Goal: Task Accomplishment & Management: Use online tool/utility

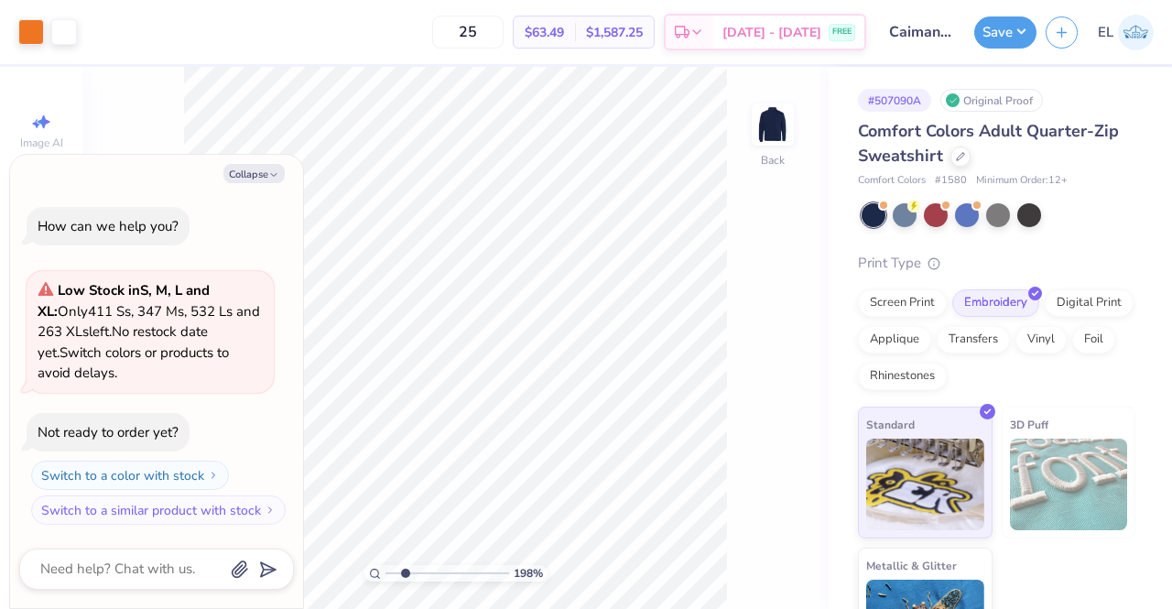
drag, startPoint x: 387, startPoint y: 572, endPoint x: 405, endPoint y: 563, distance: 20.5
click at [405, 565] on input "range" at bounding box center [448, 573] width 124 height 16
drag, startPoint x: 405, startPoint y: 572, endPoint x: 432, endPoint y: 571, distance: 27.5
type input "4.46"
click at [432, 571] on input "range" at bounding box center [448, 573] width 124 height 16
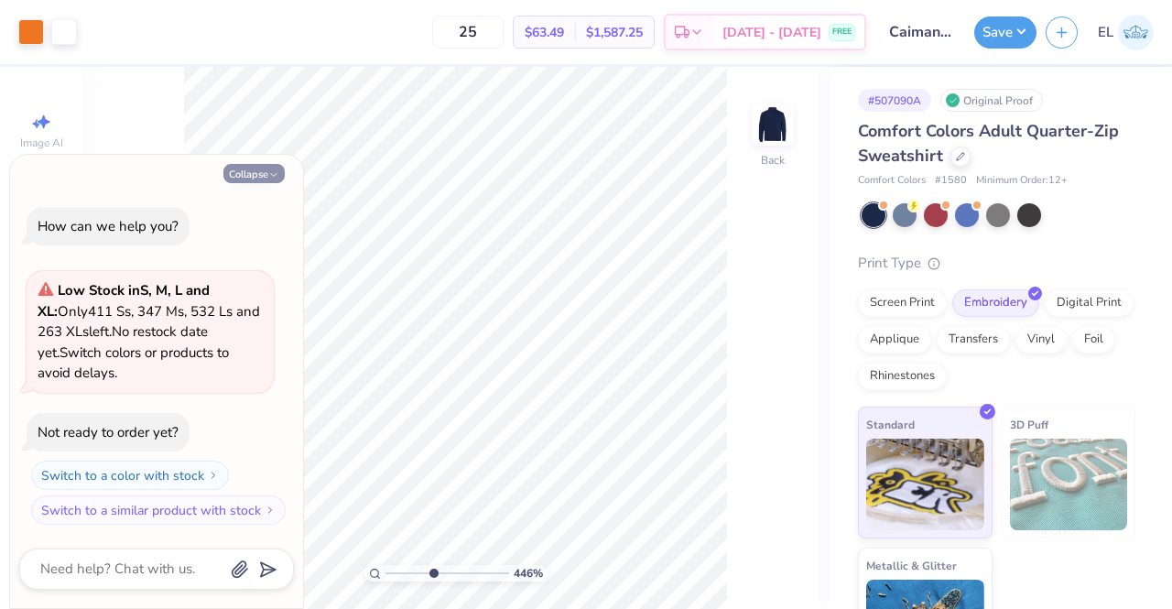
click at [278, 177] on icon "button" at bounding box center [273, 174] width 11 height 11
type textarea "x"
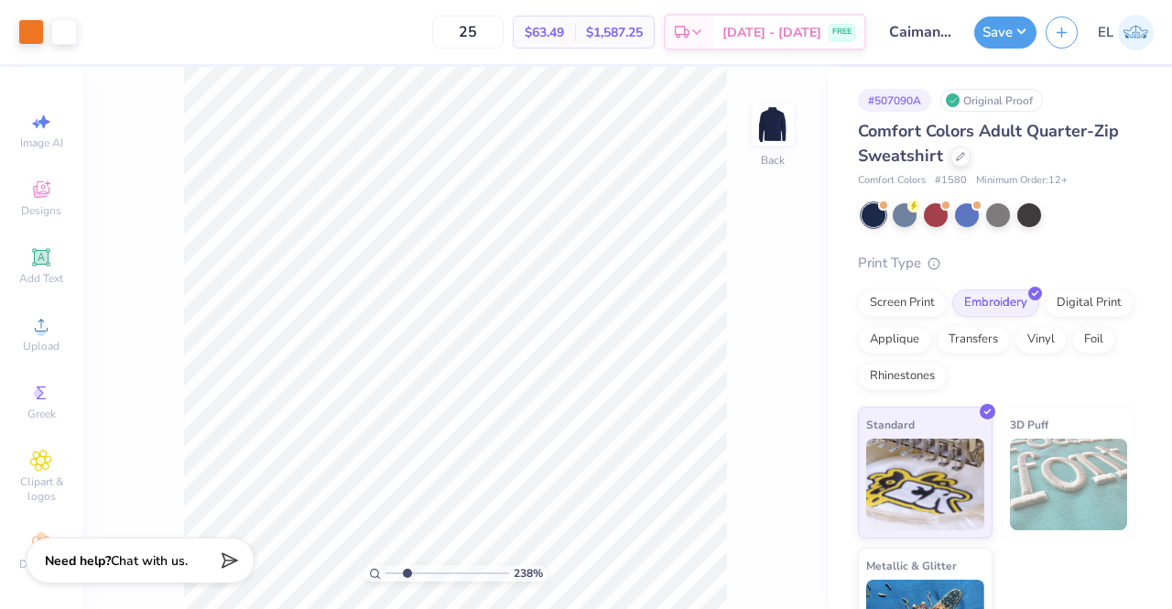
drag, startPoint x: 432, startPoint y: 572, endPoint x: 407, endPoint y: 652, distance: 84.6
click at [407, 582] on input "range" at bounding box center [448, 573] width 124 height 16
click at [398, 574] on input "range" at bounding box center [448, 573] width 124 height 16
type input "1.36047546447207"
type input "4.43"
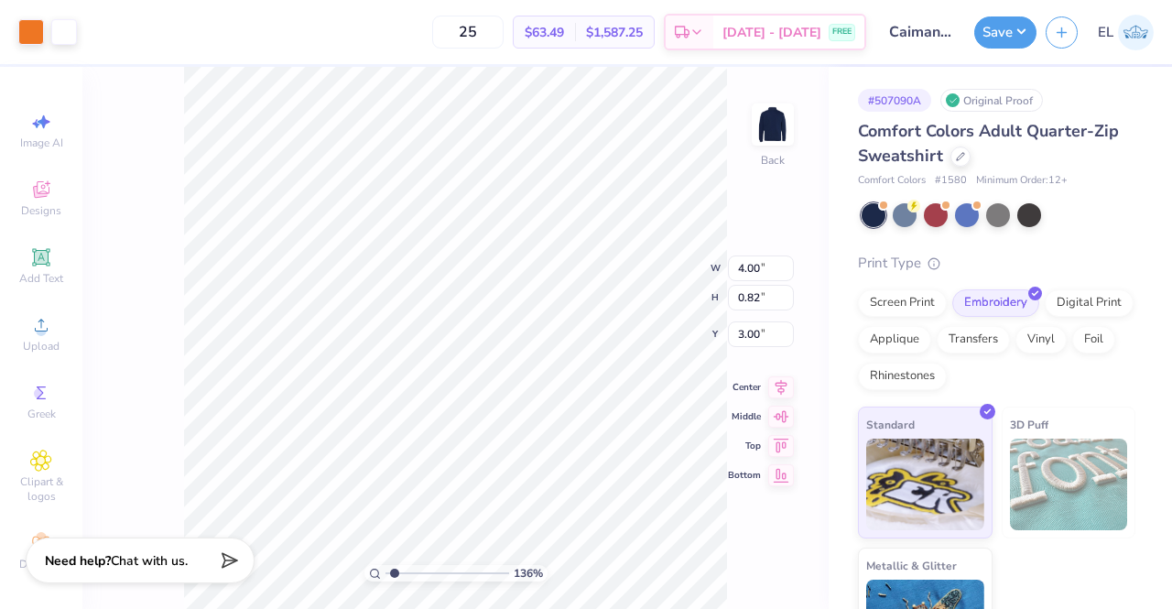
type input "0.91"
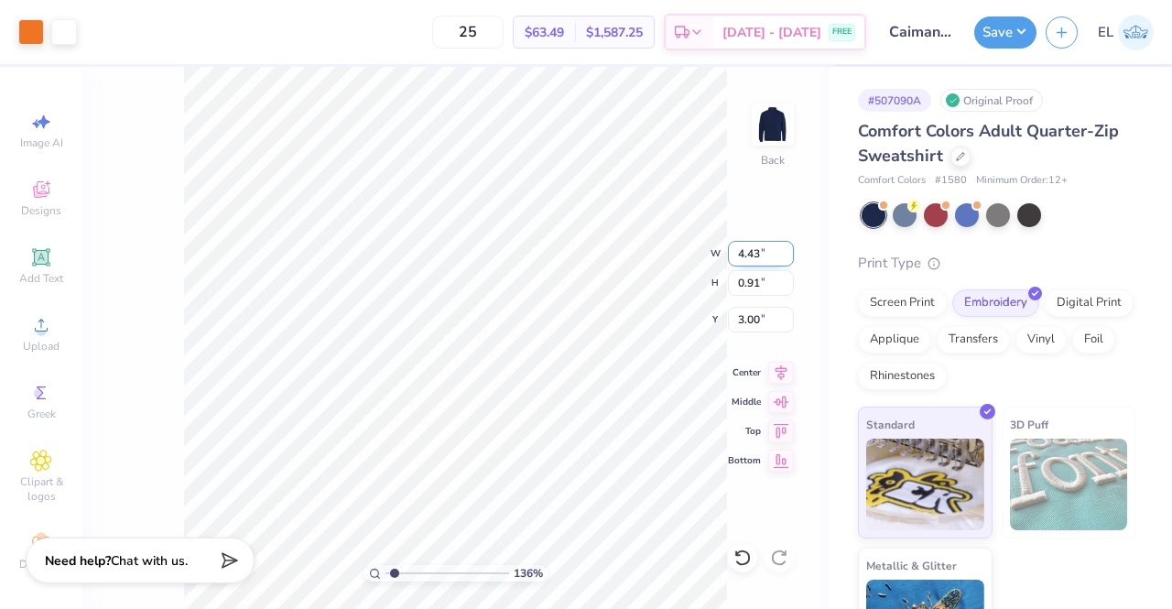
click at [757, 256] on input "4.43" at bounding box center [761, 254] width 66 height 26
type input "4.40"
type input "1.36047546447207"
type input "0.90"
drag, startPoint x: 401, startPoint y: 574, endPoint x: 388, endPoint y: 586, distance: 17.5
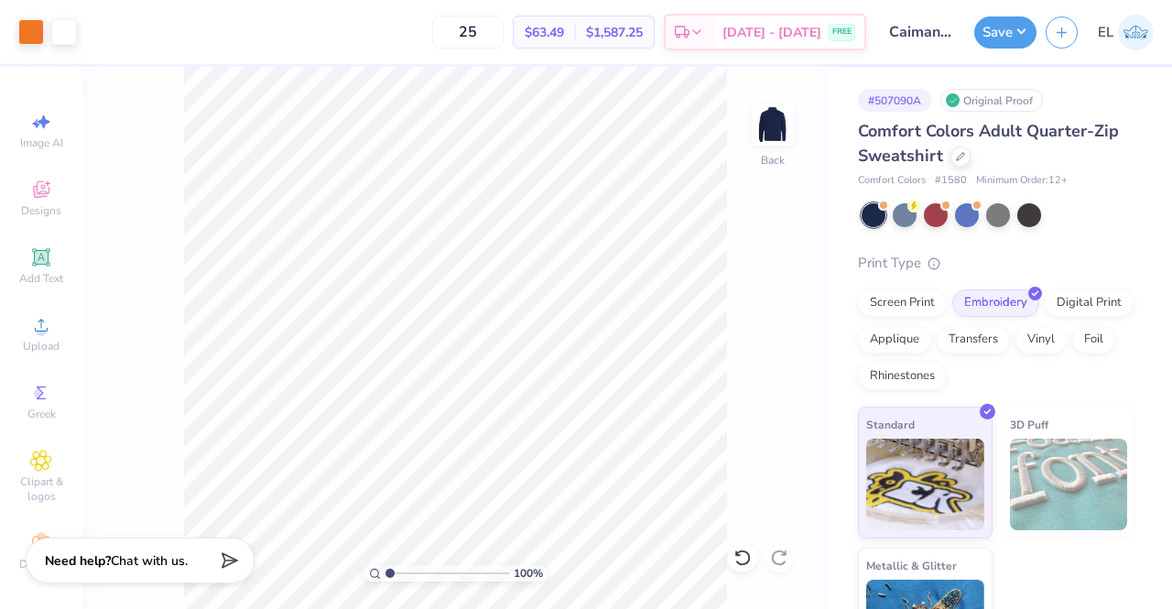
type input "1"
click at [388, 582] on input "range" at bounding box center [448, 573] width 124 height 16
click at [1004, 36] on button "Save" at bounding box center [1006, 30] width 62 height 32
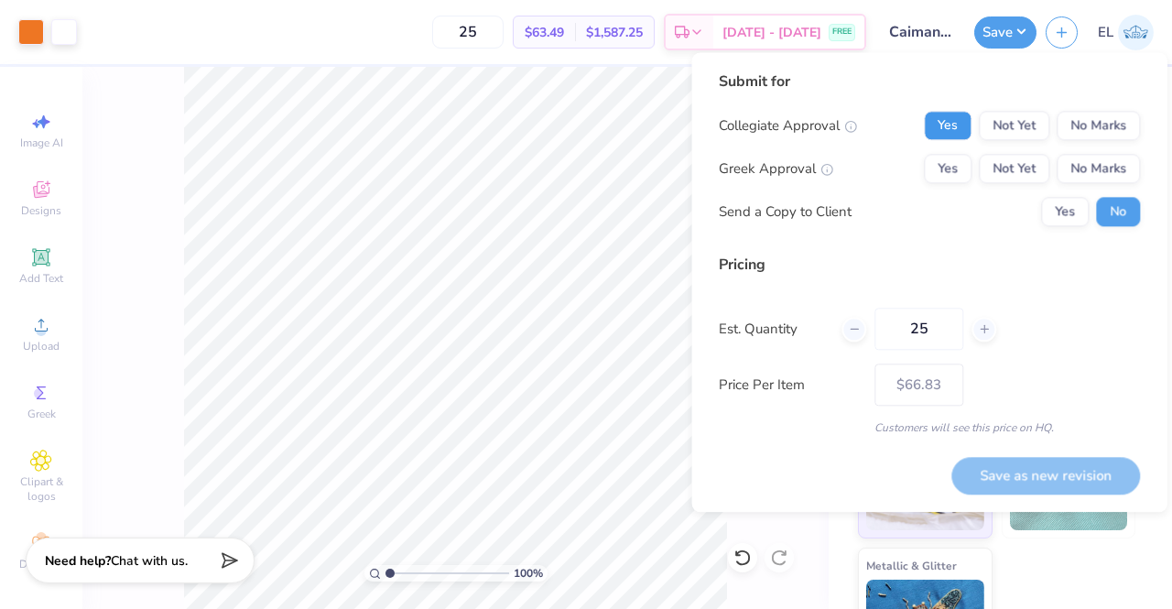
click at [954, 126] on button "Yes" at bounding box center [948, 125] width 48 height 29
click at [1102, 166] on button "No Marks" at bounding box center [1098, 168] width 83 height 29
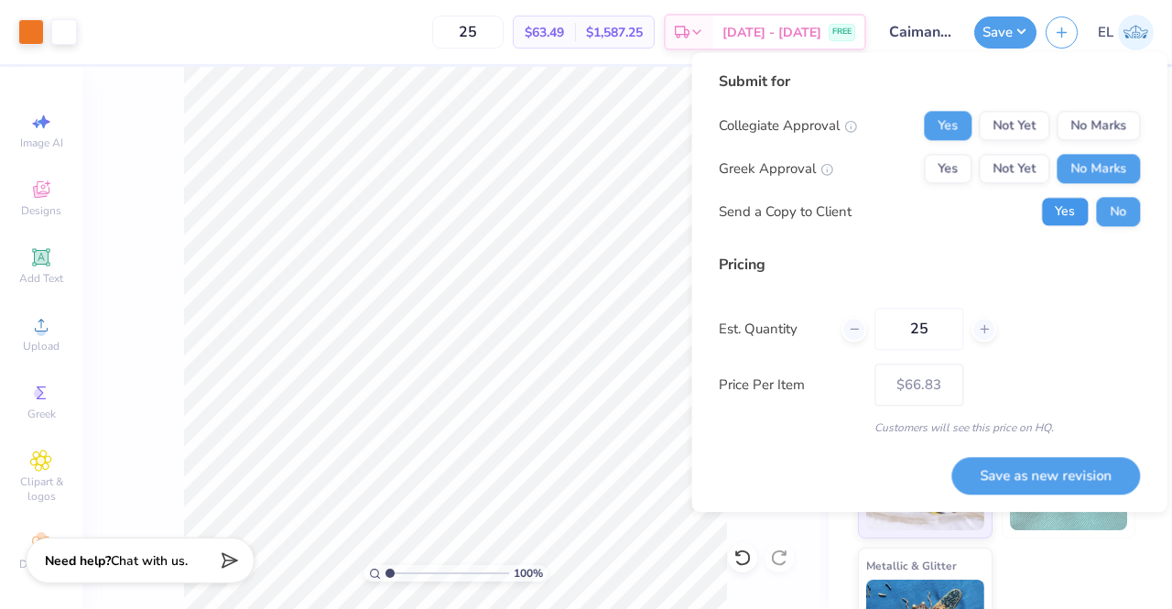
click at [1055, 214] on button "Yes" at bounding box center [1065, 211] width 48 height 29
click at [1087, 121] on button "No Marks" at bounding box center [1098, 125] width 83 height 29
click at [956, 125] on button "Yes" at bounding box center [948, 125] width 48 height 29
click at [1001, 125] on button "Not Yet" at bounding box center [1014, 125] width 71 height 29
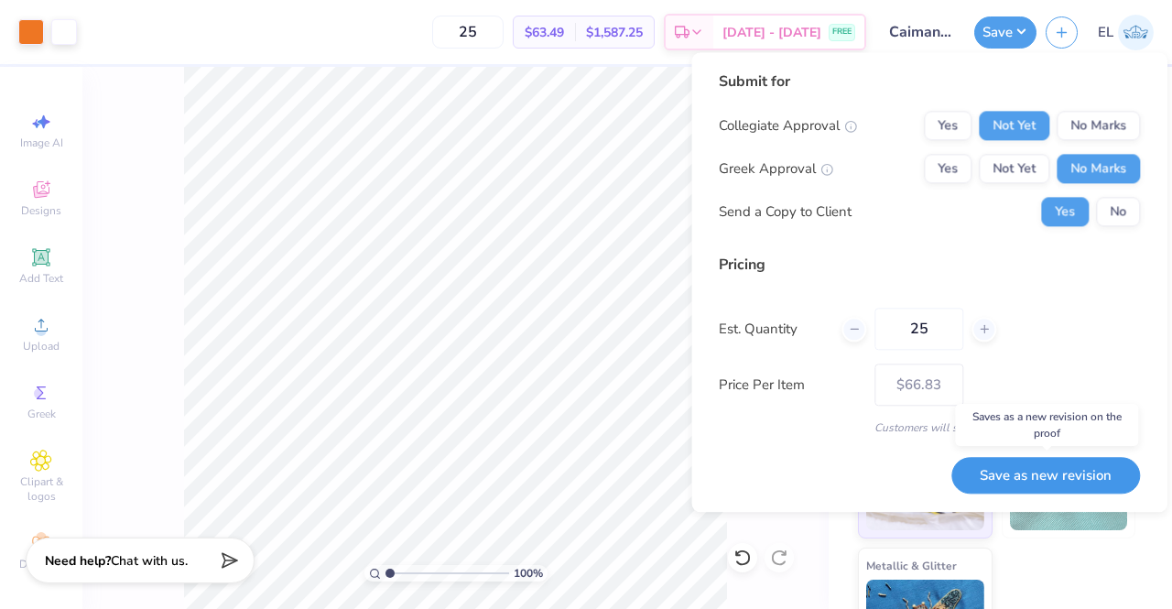
click at [1037, 474] on button "Save as new revision" at bounding box center [1046, 476] width 189 height 38
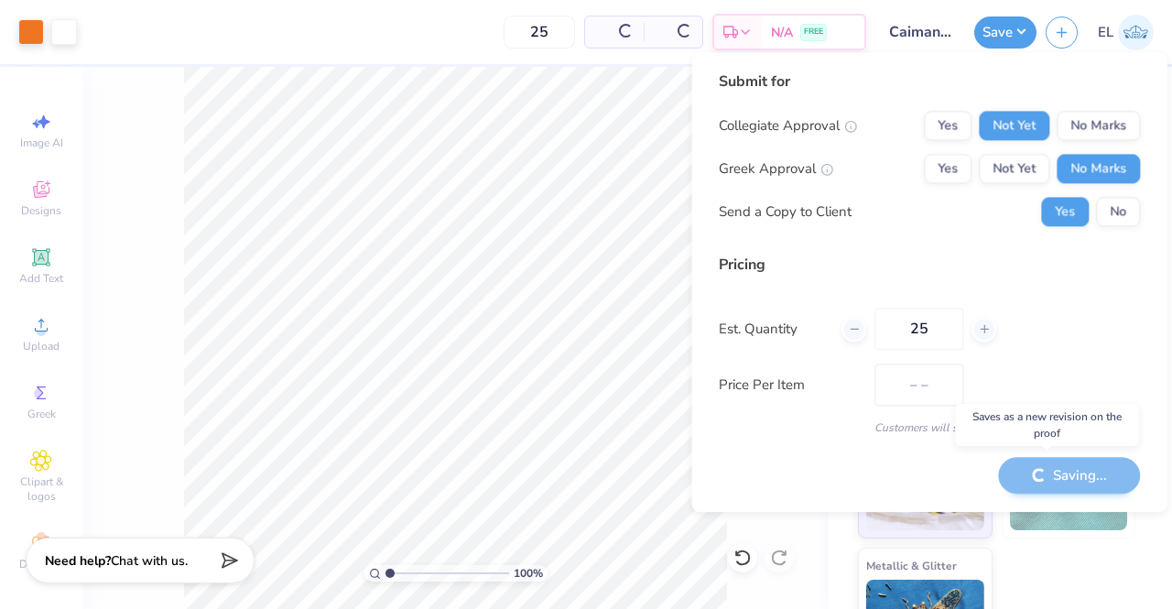
type input "$66.83"
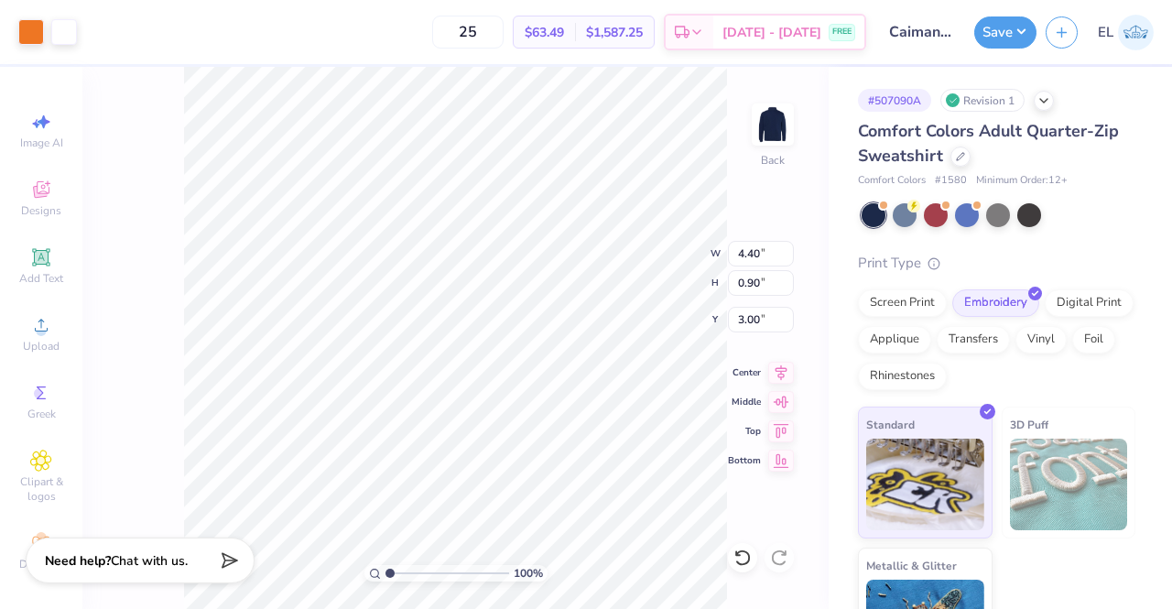
type input "5.04"
type input "1.03"
click at [788, 256] on input "5.03" at bounding box center [761, 254] width 66 height 26
click at [788, 256] on input "5.02" at bounding box center [761, 254] width 66 height 26
click at [788, 256] on input "5.01" at bounding box center [761, 254] width 66 height 26
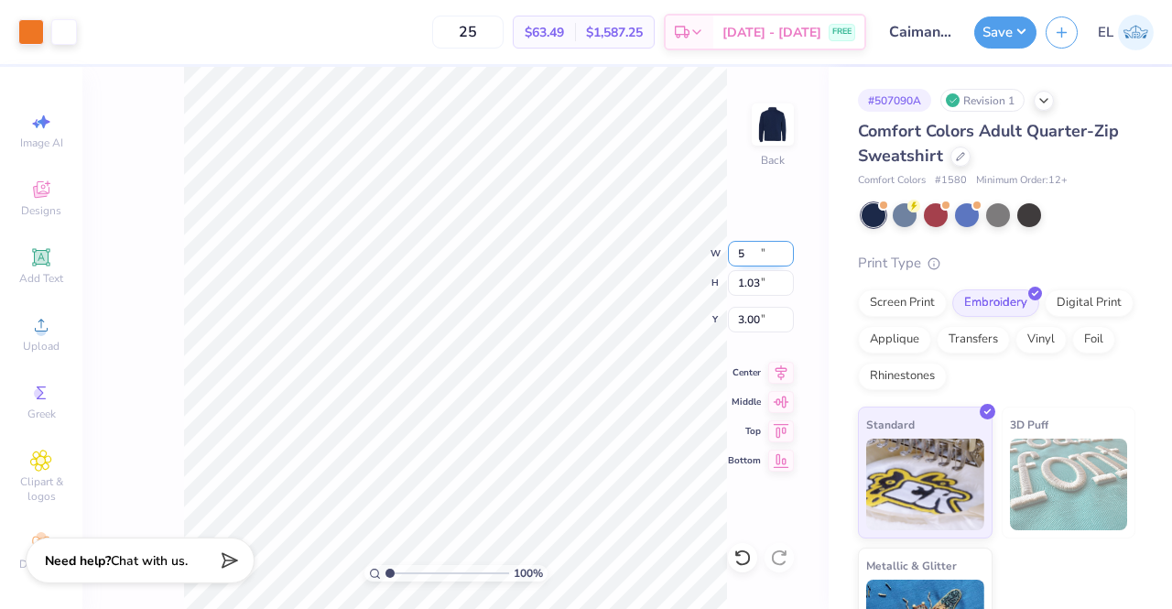
click at [788, 256] on input "5" at bounding box center [761, 254] width 66 height 26
type input "5.00"
type input "1.02"
type input "3.01"
click at [736, 201] on div "100 % Back W 5.00 5.00 " H 1.02 1.02 " Y 3.01 3.01 " Center Middle Top Bottom" at bounding box center [455, 338] width 747 height 542
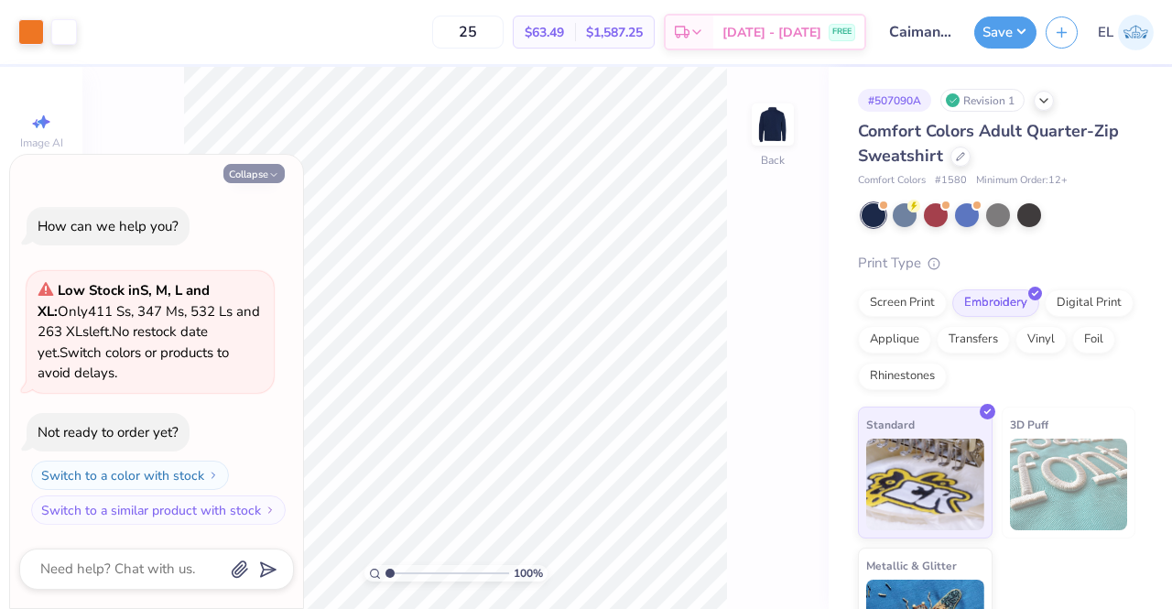
click at [271, 175] on icon "button" at bounding box center [273, 174] width 11 height 11
type textarea "x"
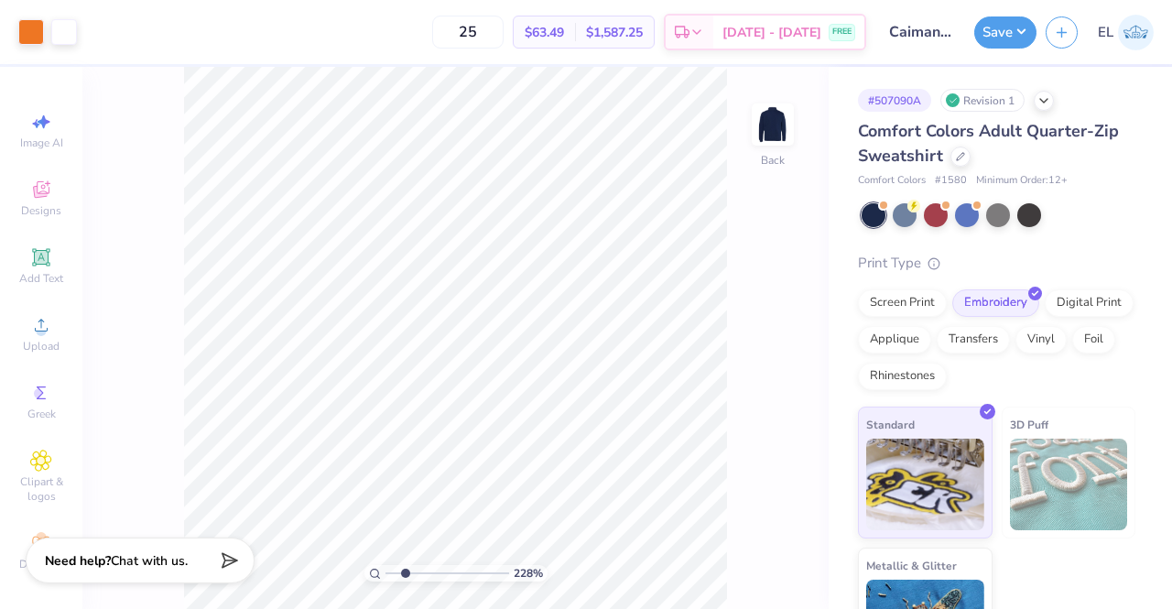
click at [405, 572] on input "range" at bounding box center [448, 573] width 124 height 16
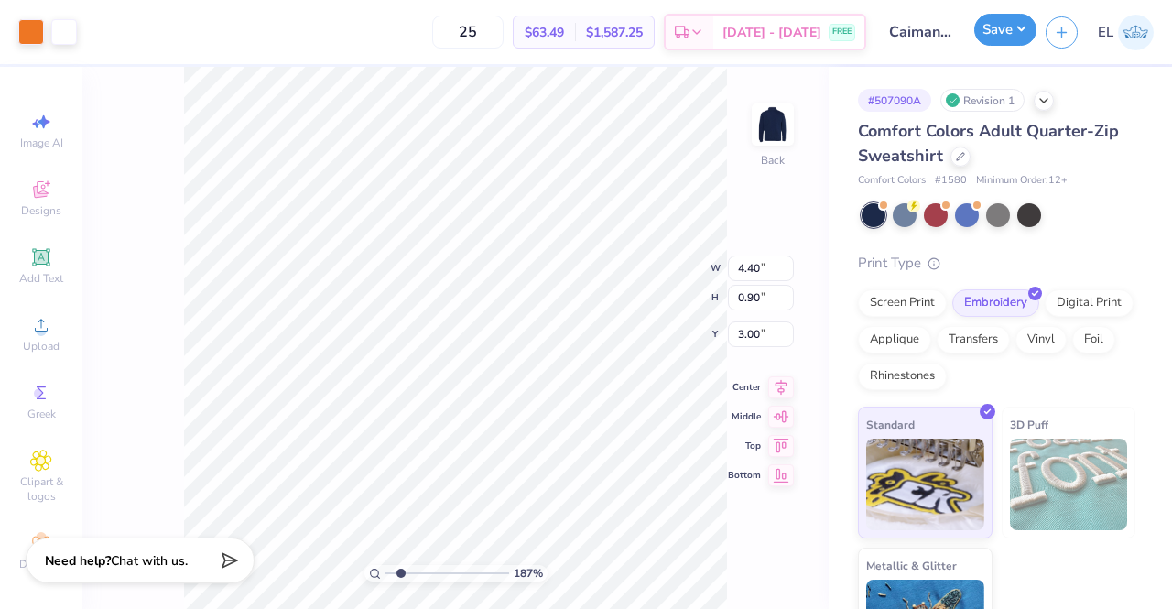
click at [1025, 29] on button "Save" at bounding box center [1006, 30] width 62 height 32
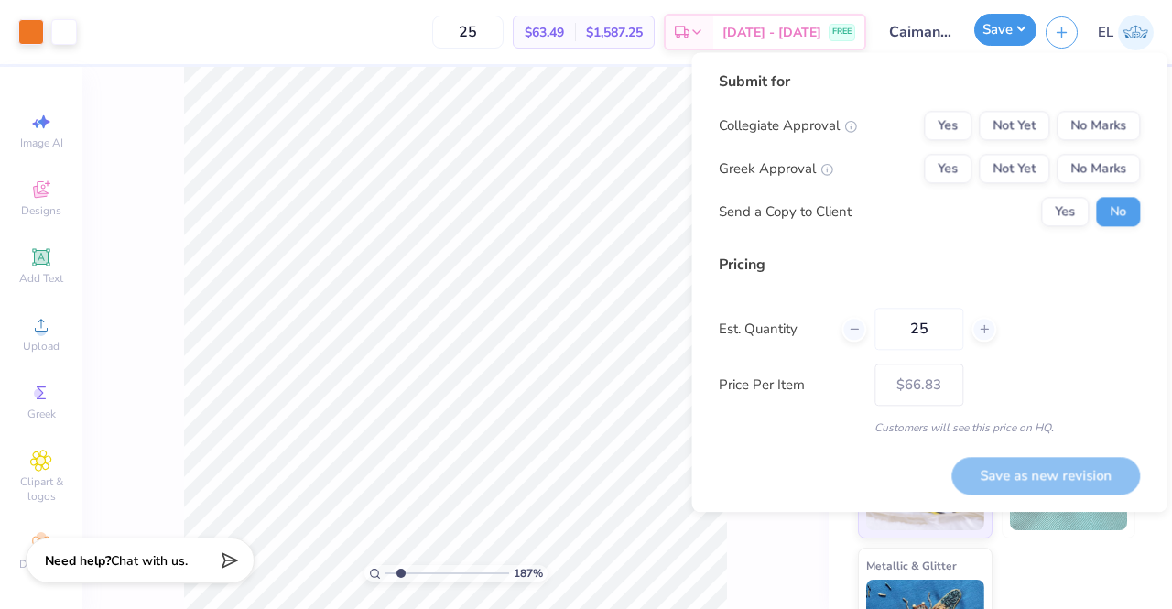
type input "1.87059308592884"
click at [185, 30] on div "25 $63.49 Per Item $1,587.25 Total Est. Delivery [DATE] - [DATE] FREE" at bounding box center [476, 32] width 780 height 64
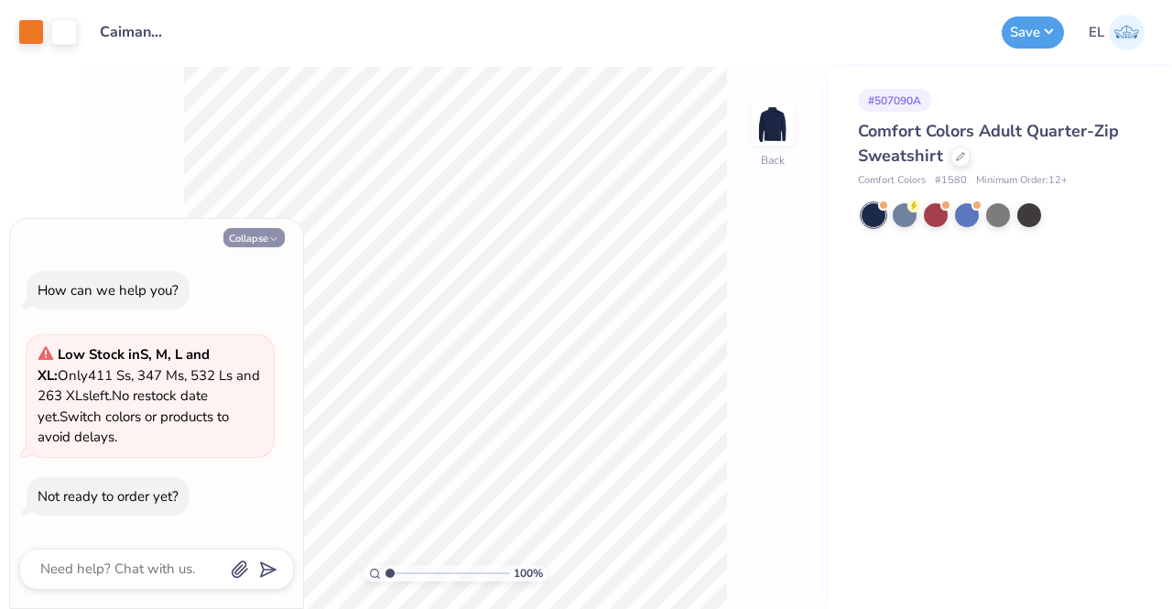
click at [268, 242] on icon "button" at bounding box center [273, 239] width 11 height 11
type textarea "x"
